Goal: Entertainment & Leisure: Consume media (video, audio)

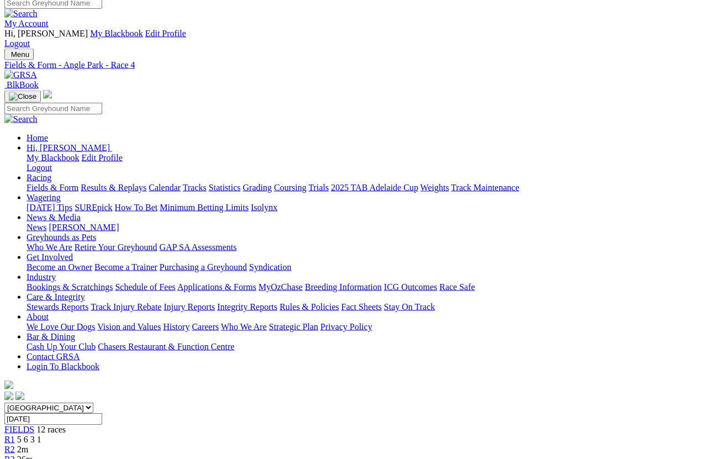
scroll to position [7, 0]
click at [127, 183] on link "Results & Replays" at bounding box center [114, 187] width 66 height 9
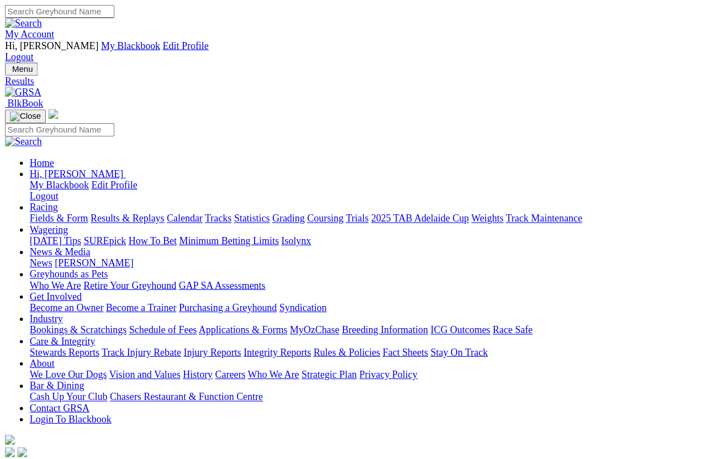
scroll to position [8, 0]
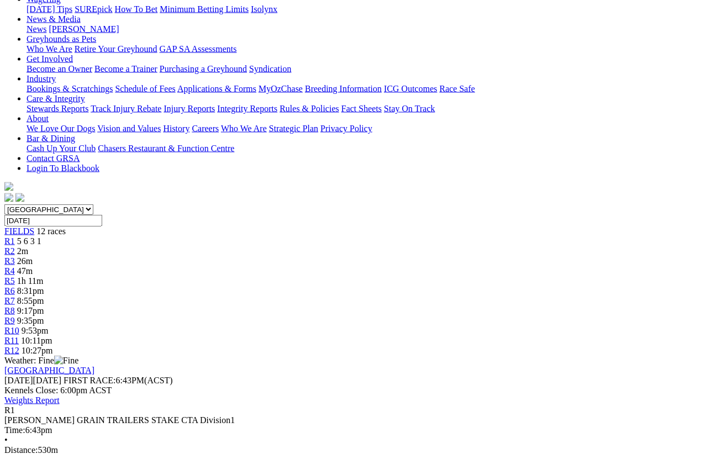
scroll to position [203, 0]
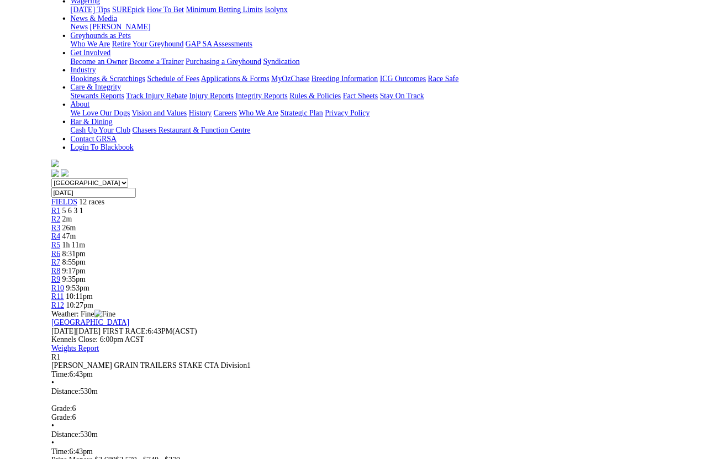
scroll to position [285, 0]
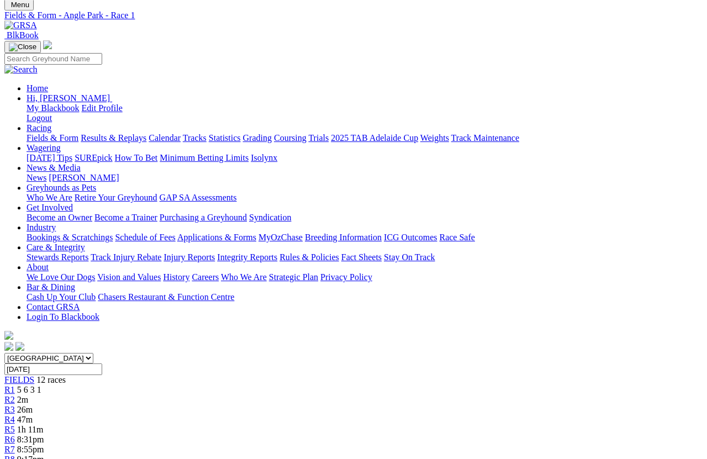
scroll to position [56, 0]
click at [28, 396] on span "2m" at bounding box center [22, 400] width 11 height 9
